Goal: Task Accomplishment & Management: Complete application form

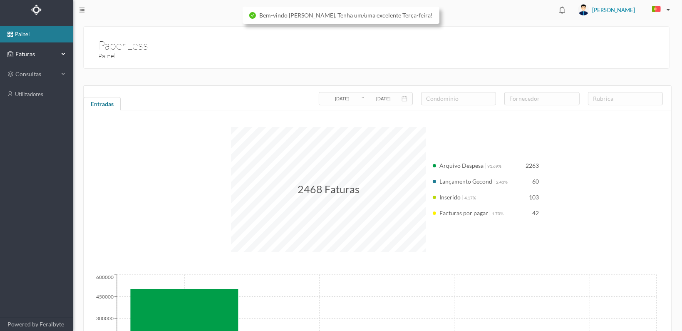
click at [24, 54] on span "Faturas" at bounding box center [36, 54] width 46 height 8
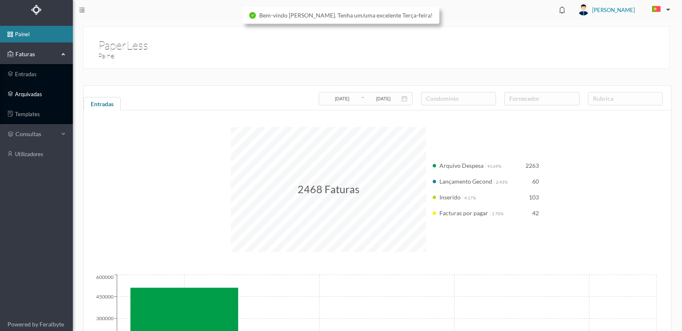
click at [20, 93] on link "arquivadas" at bounding box center [36, 94] width 73 height 17
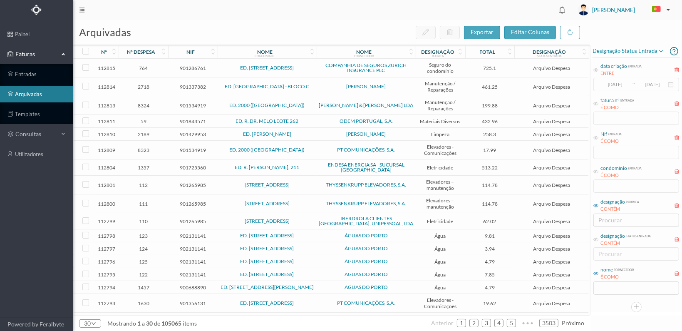
click at [609, 180] on div "condomínio entrada É COMO" at bounding box center [635, 178] width 87 height 31
drag, startPoint x: 596, startPoint y: 170, endPoint x: 603, endPoint y: 178, distance: 10.9
click at [597, 170] on icon at bounding box center [595, 171] width 5 height 5
click at [613, 181] on input "text" at bounding box center [636, 185] width 86 height 13
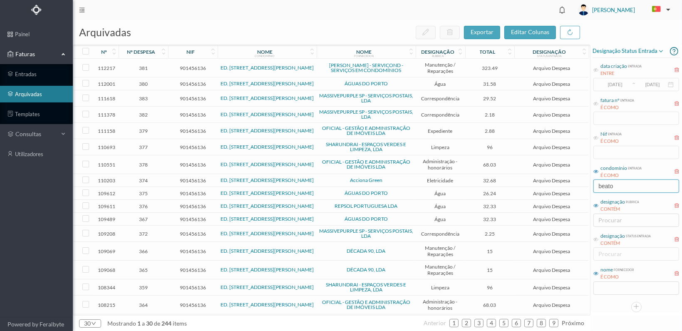
type input "beato"
click at [608, 285] on input "text" at bounding box center [636, 287] width 86 height 13
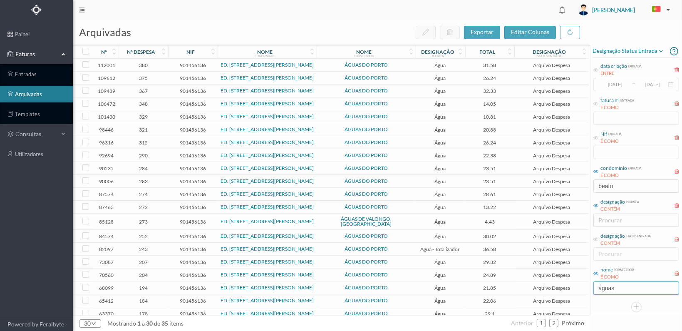
type input "águas"
click at [148, 120] on span "329" at bounding box center [143, 117] width 45 height 6
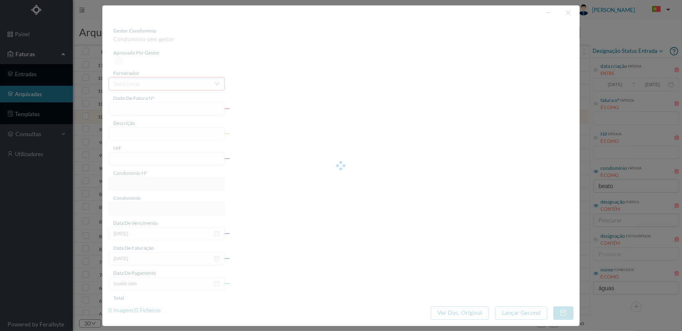
type input "95092170"
type input "NR 287 ([DATE] a [DATE])"
type input "901456136"
type input "[DATE]"
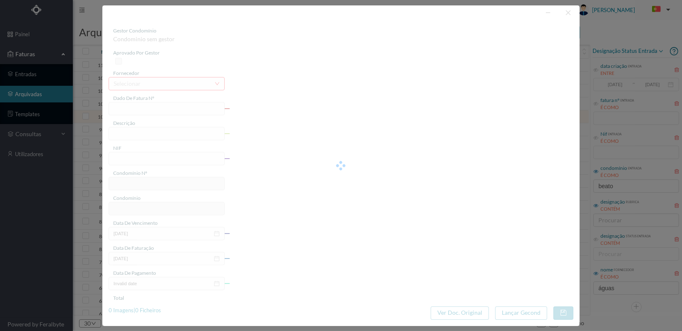
type input "[DATE]"
type input "10.81"
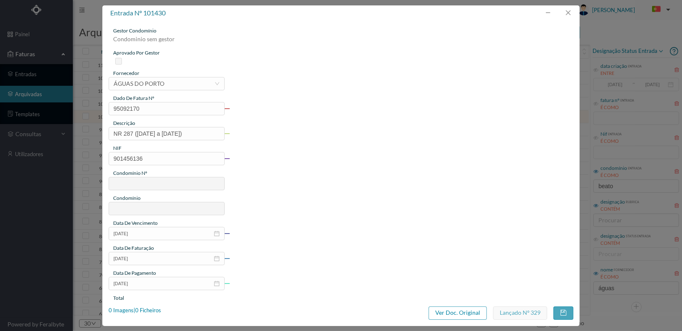
type input "727"
type input "ED. [STREET_ADDRESS][PERSON_NAME]"
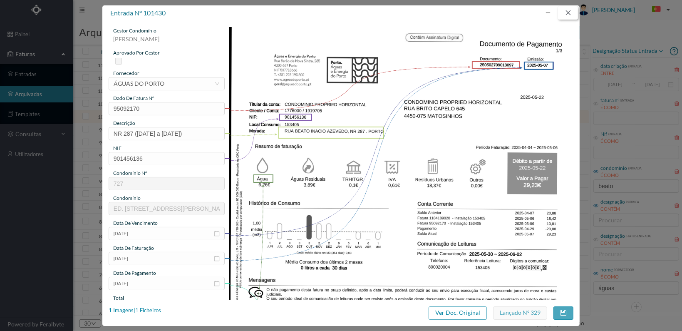
click at [567, 13] on button "button" at bounding box center [568, 12] width 20 height 13
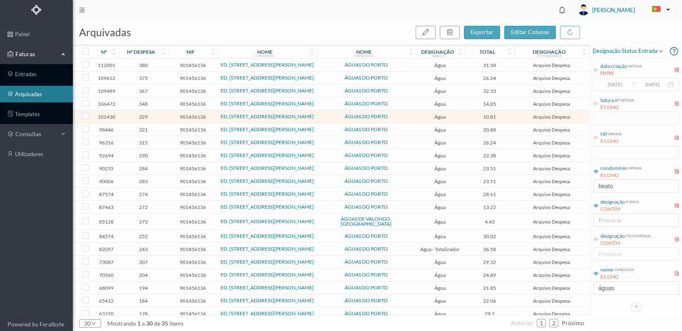
click at [143, 107] on span "348" at bounding box center [143, 104] width 45 height 6
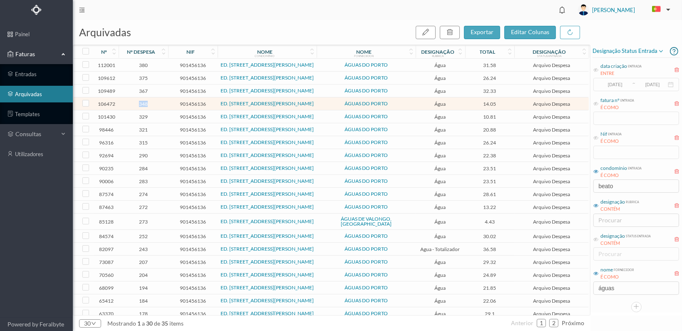
click at [143, 107] on span "348" at bounding box center [143, 104] width 45 height 6
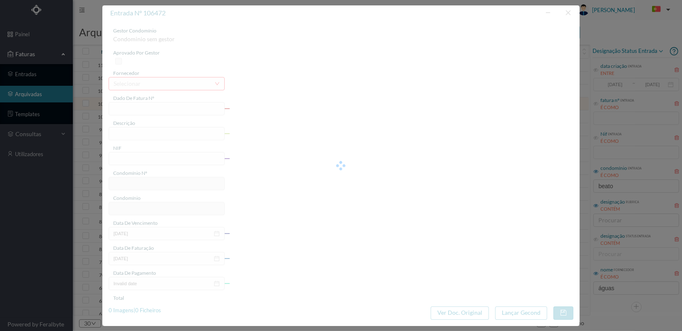
type input "95260449"
type input "NR 287 ([DATE] a [DATE])"
type input "901456136"
type input "[DATE]"
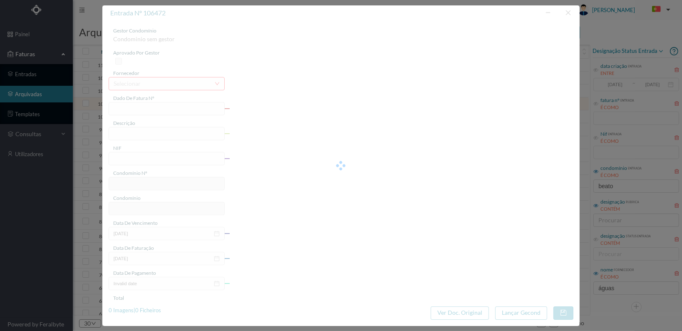
type input "[DATE]"
type input "14.05"
type input "727"
type input "ED. [STREET_ADDRESS][PERSON_NAME]"
